Goal: Check status: Check status

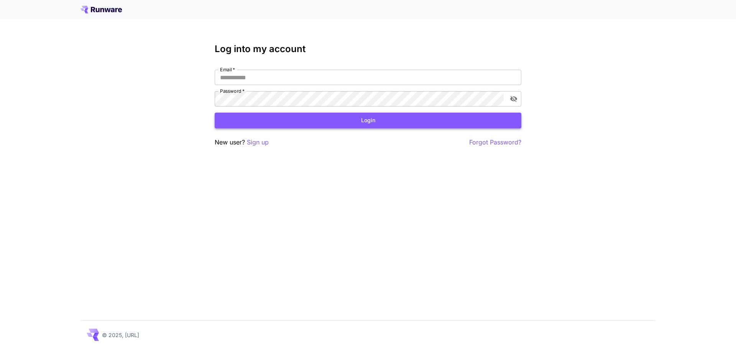
type input "**********"
click at [370, 123] on button "Login" at bounding box center [368, 121] width 306 height 16
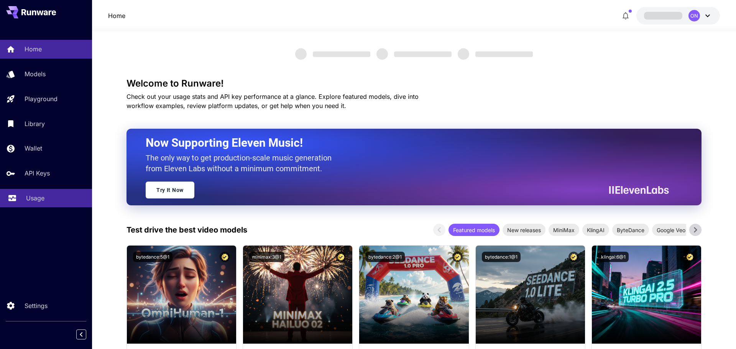
click at [35, 198] on p "Usage" at bounding box center [35, 197] width 18 height 9
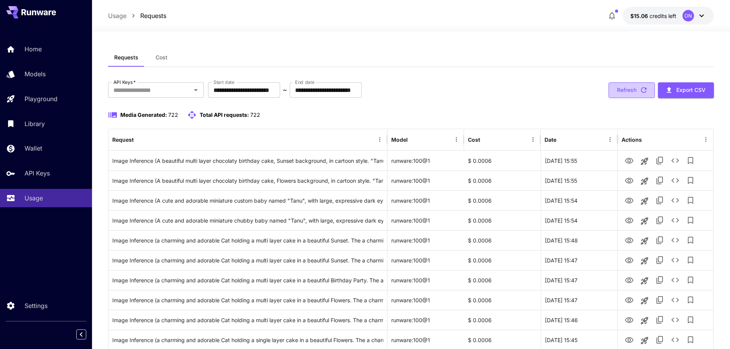
click at [642, 85] on button "Refresh" at bounding box center [631, 90] width 46 height 16
